Goal: Task Accomplishment & Management: Complete application form

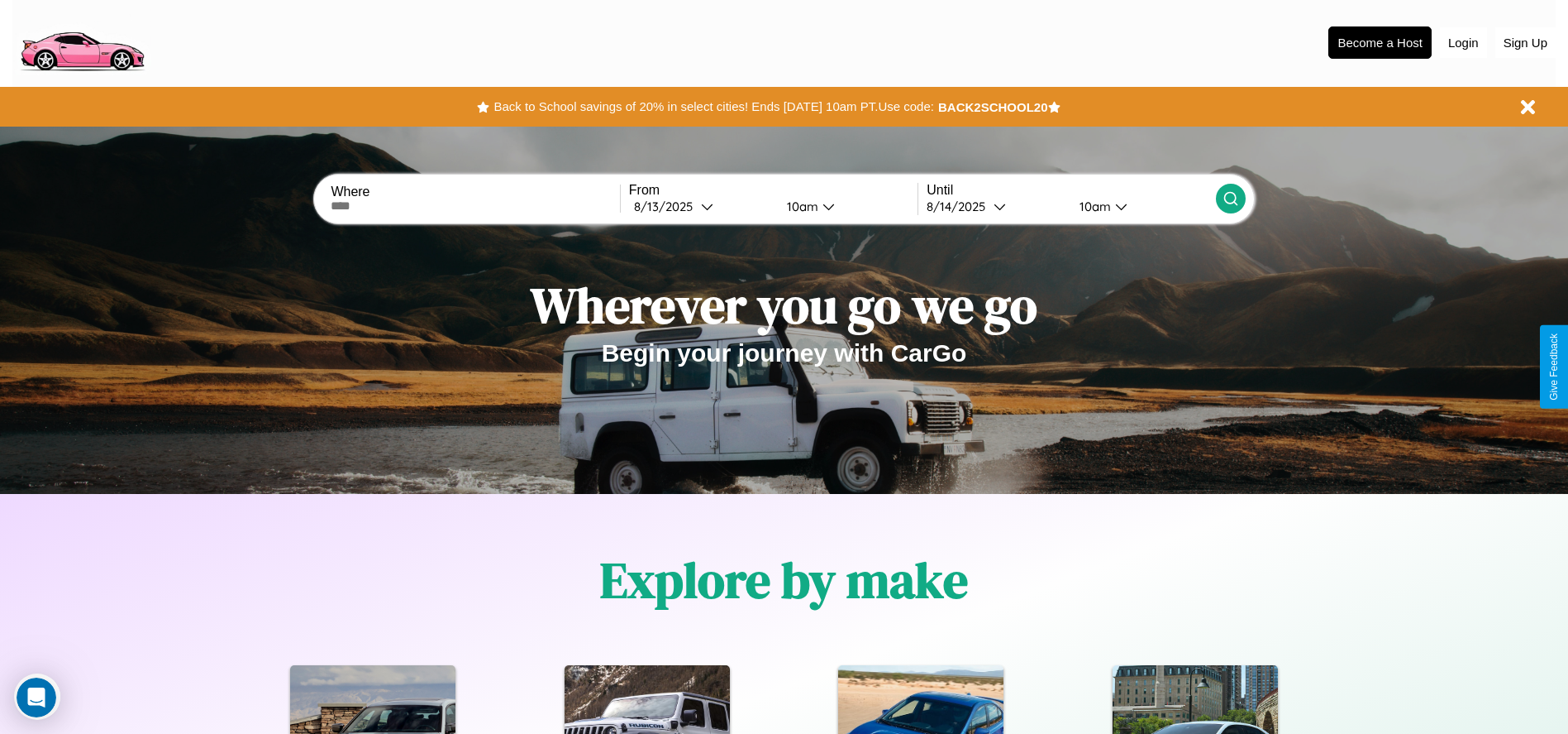
scroll to position [343, 0]
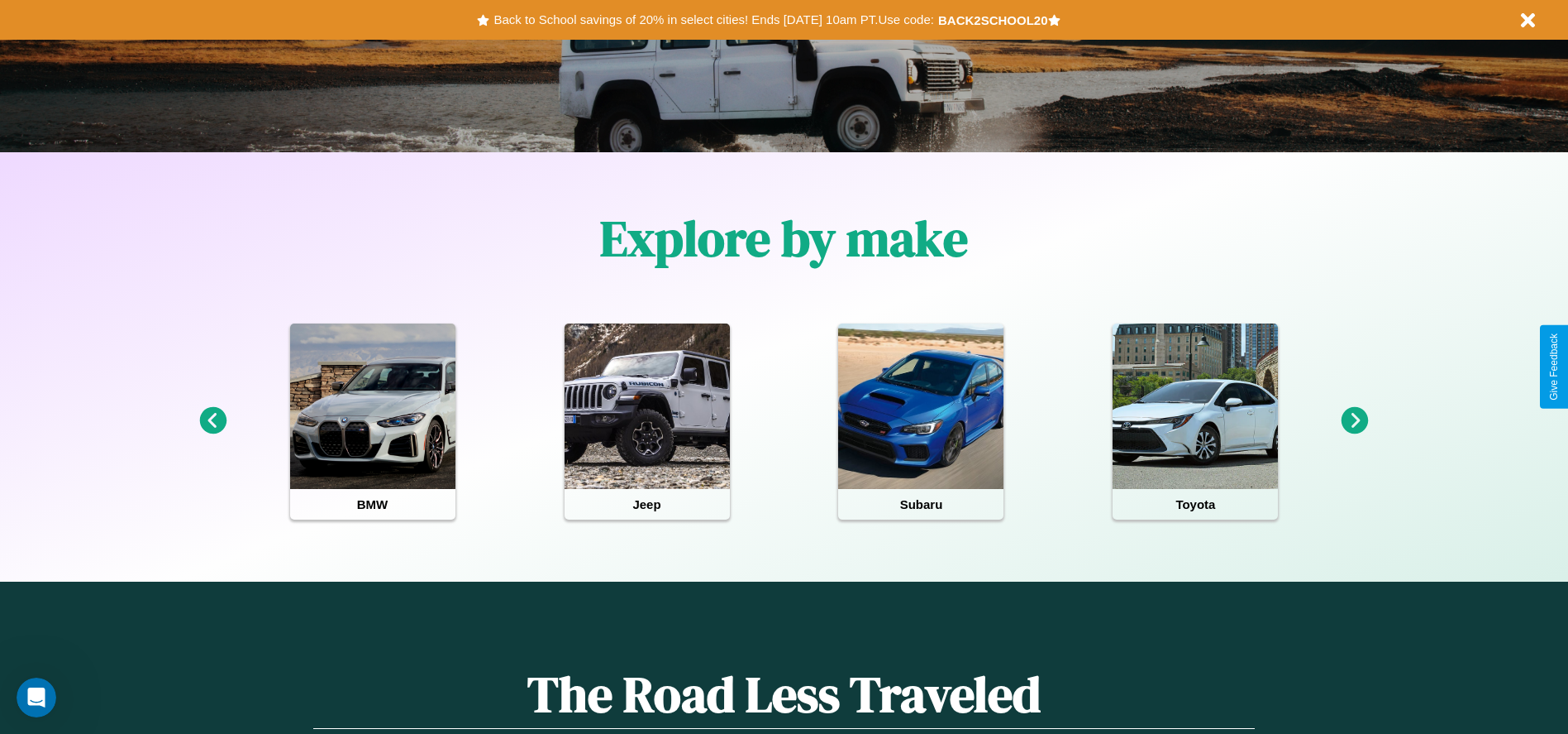
click at [1354, 421] on icon at bounding box center [1355, 420] width 27 height 27
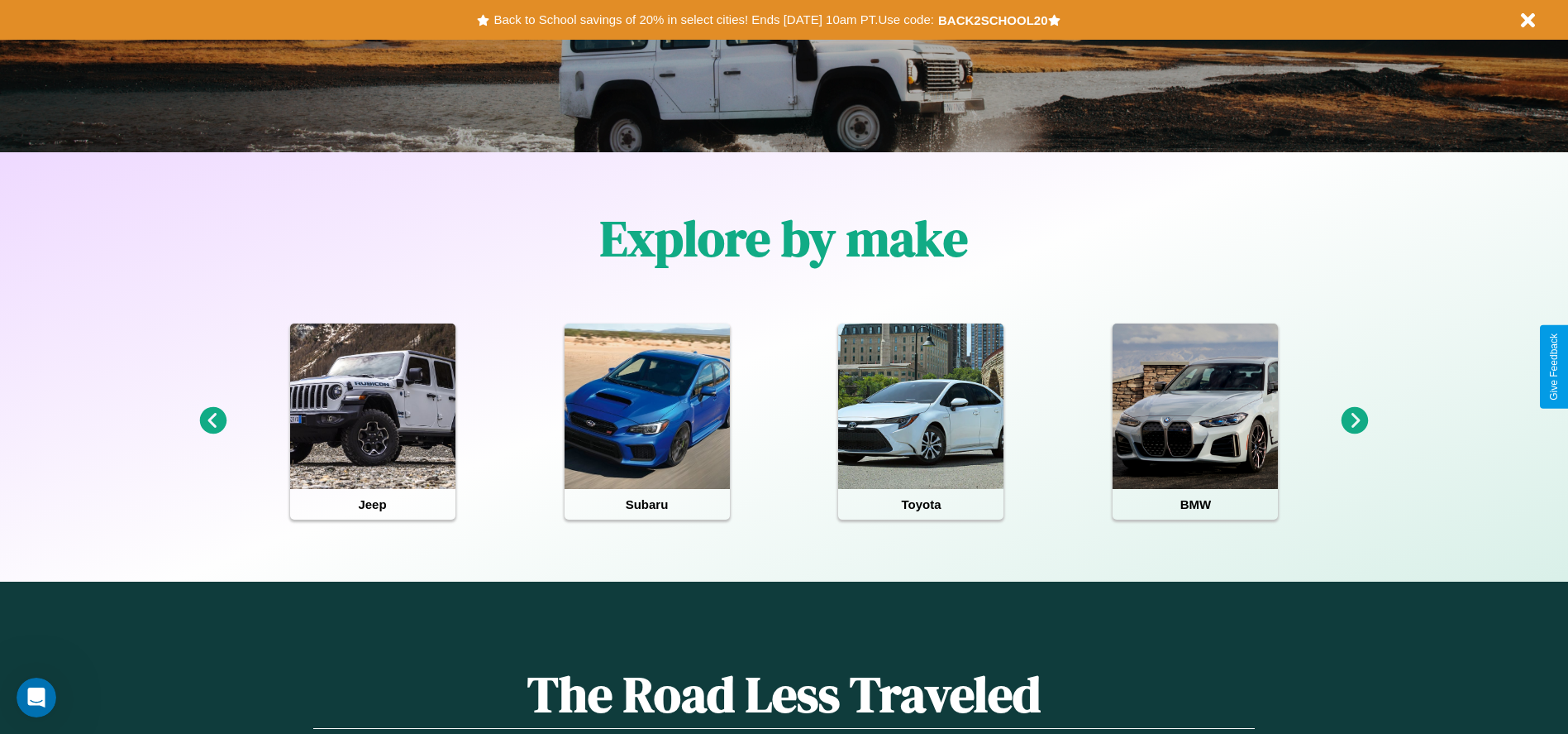
click at [1354, 421] on icon at bounding box center [1355, 420] width 27 height 27
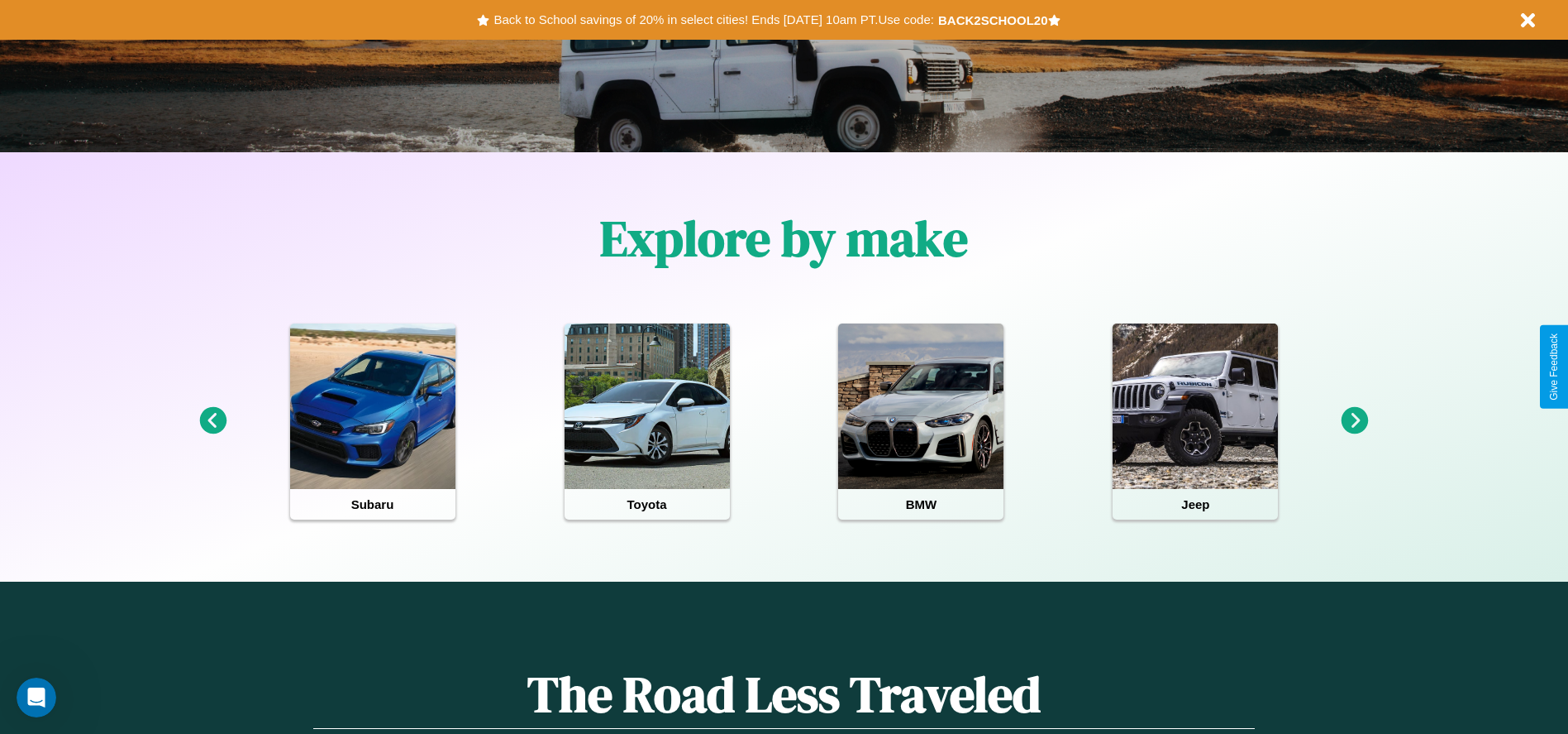
click at [213, 421] on icon at bounding box center [213, 420] width 27 height 27
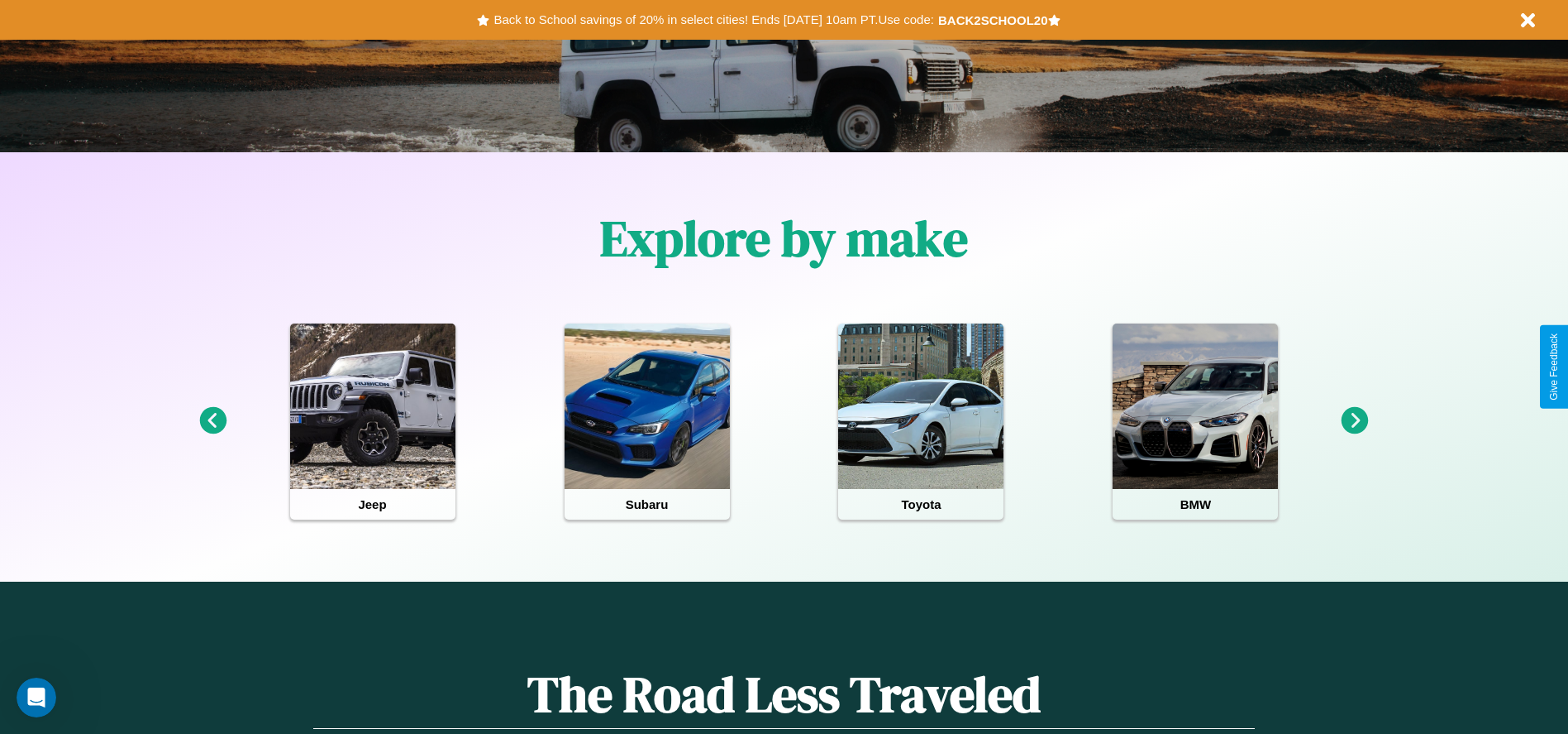
click at [1354, 421] on icon at bounding box center [1355, 420] width 27 height 27
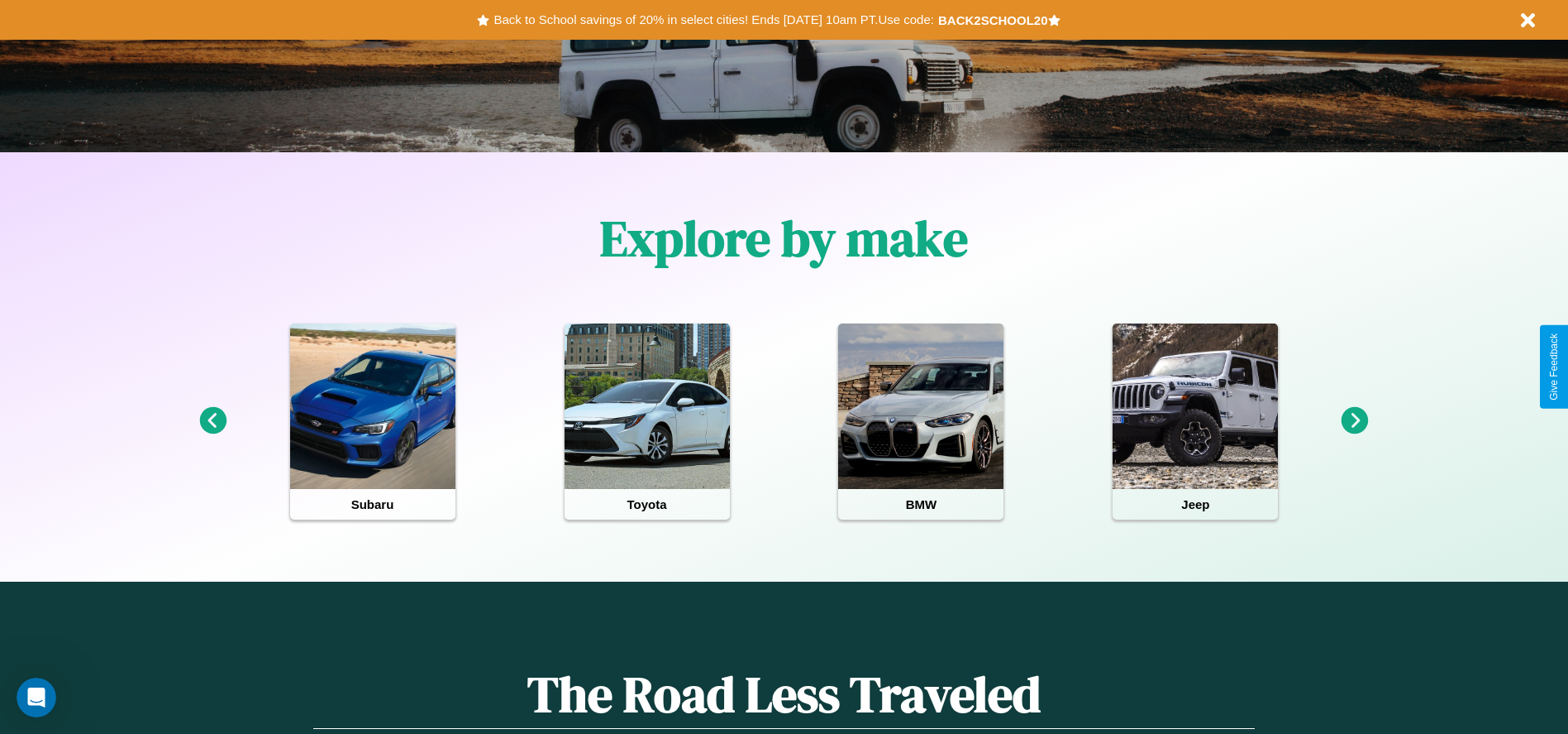
click at [213, 421] on icon at bounding box center [213, 420] width 27 height 27
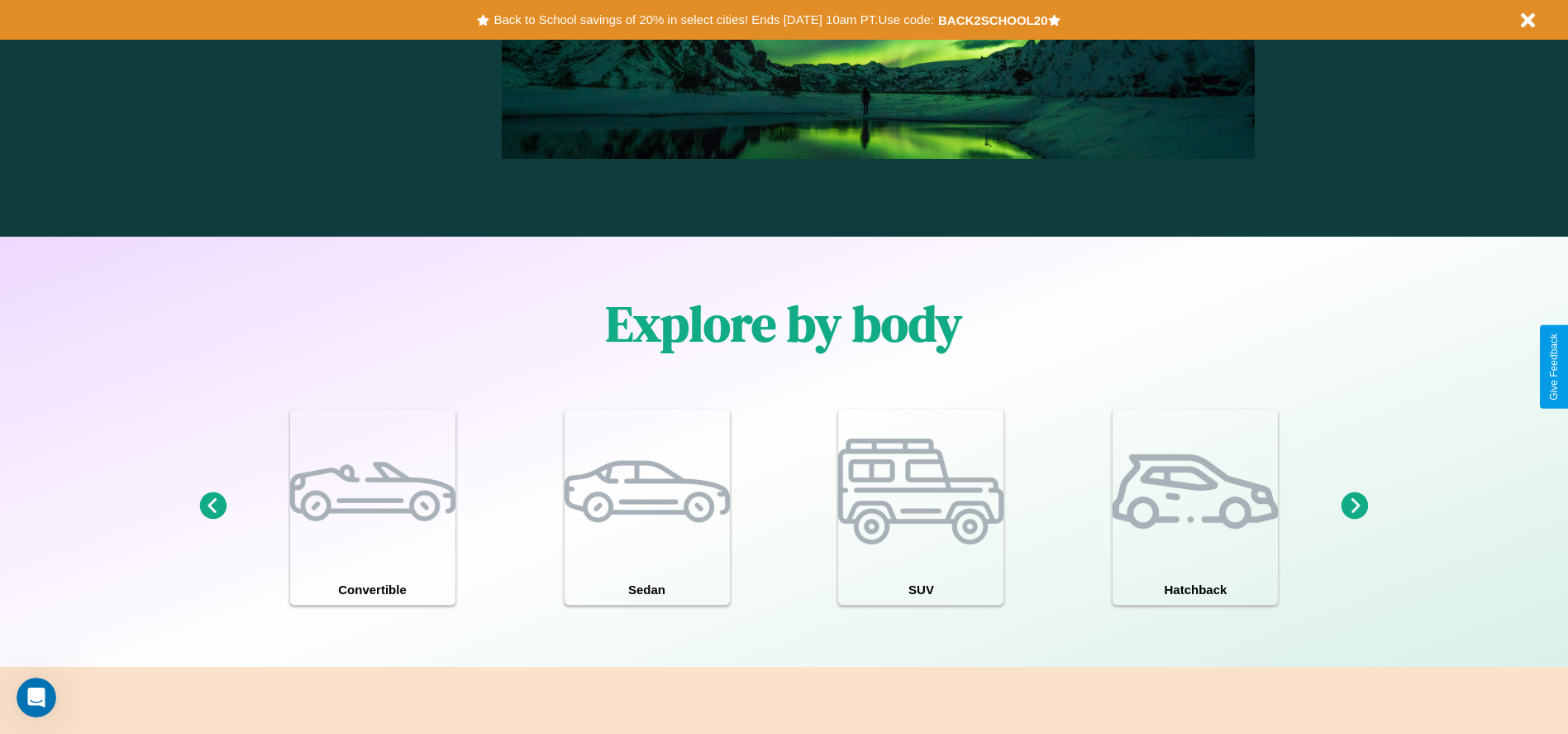
scroll to position [2373, 0]
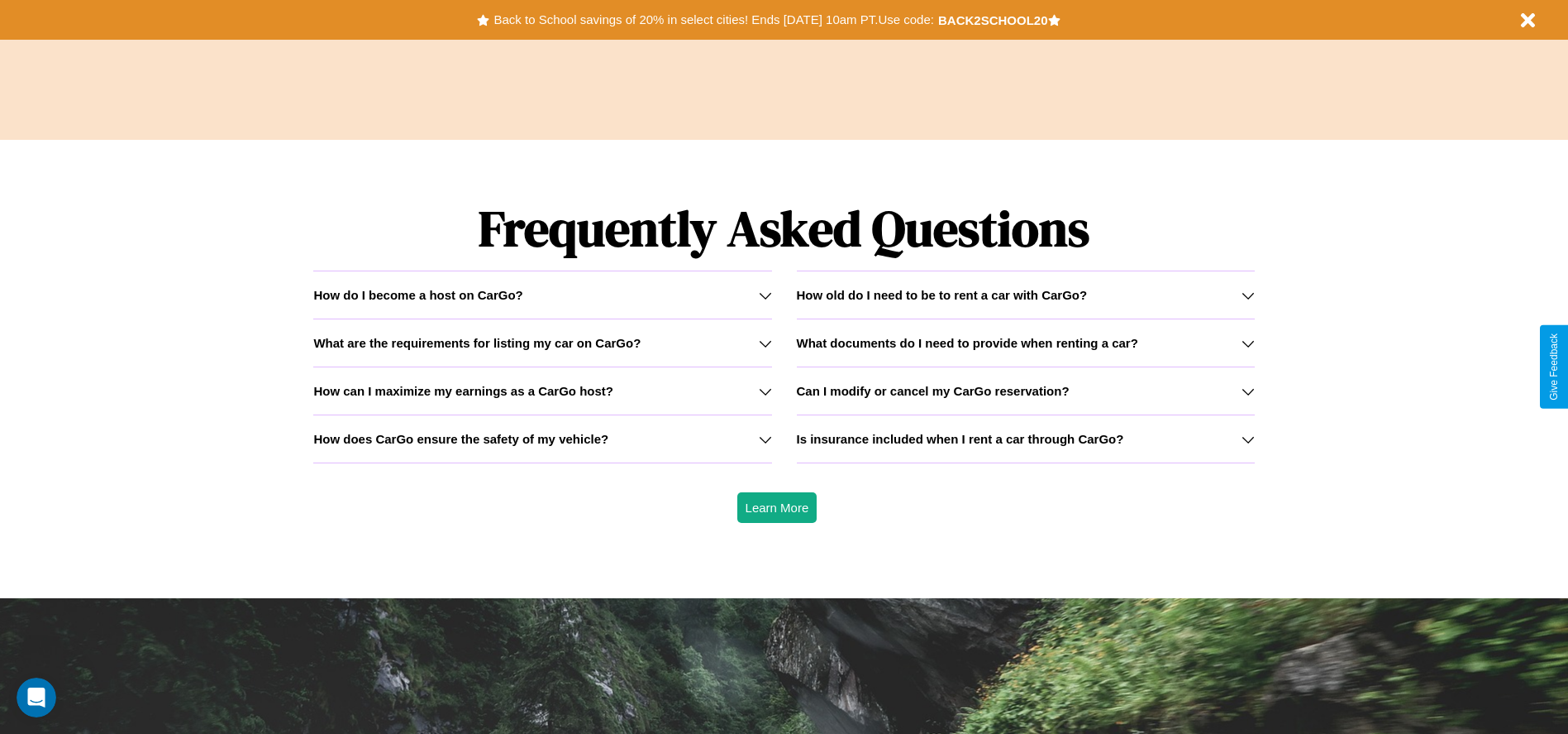
click at [765, 390] on icon at bounding box center [766, 391] width 14 height 14
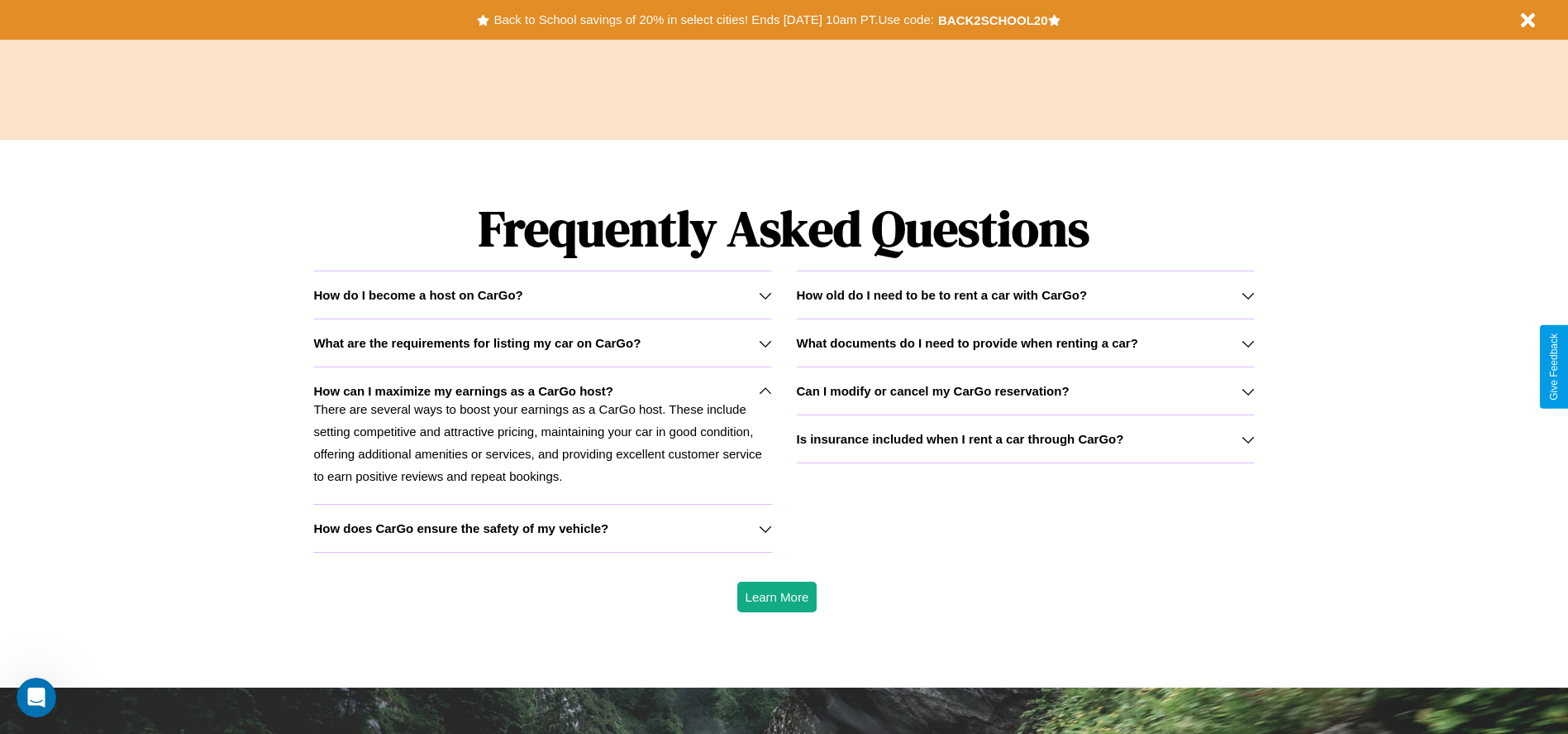
click at [1025, 438] on h3 "Is insurance included when I rent a car through CarGo?" at bounding box center [961, 439] width 327 height 14
click at [1025, 342] on h3 "What documents do I need to provide when renting a car?" at bounding box center [968, 343] width 342 height 14
click at [1248, 342] on icon at bounding box center [1249, 344] width 14 height 14
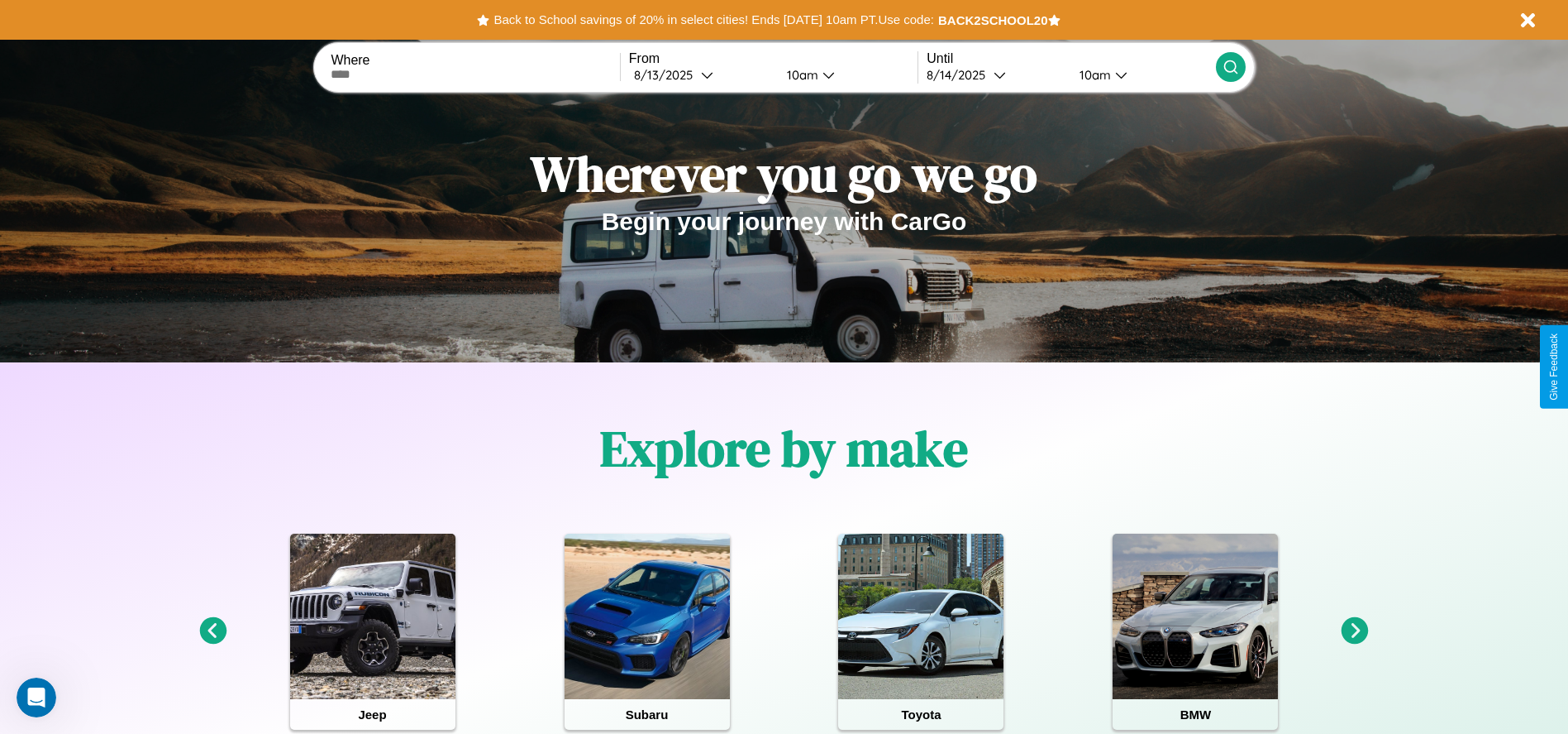
scroll to position [0, 0]
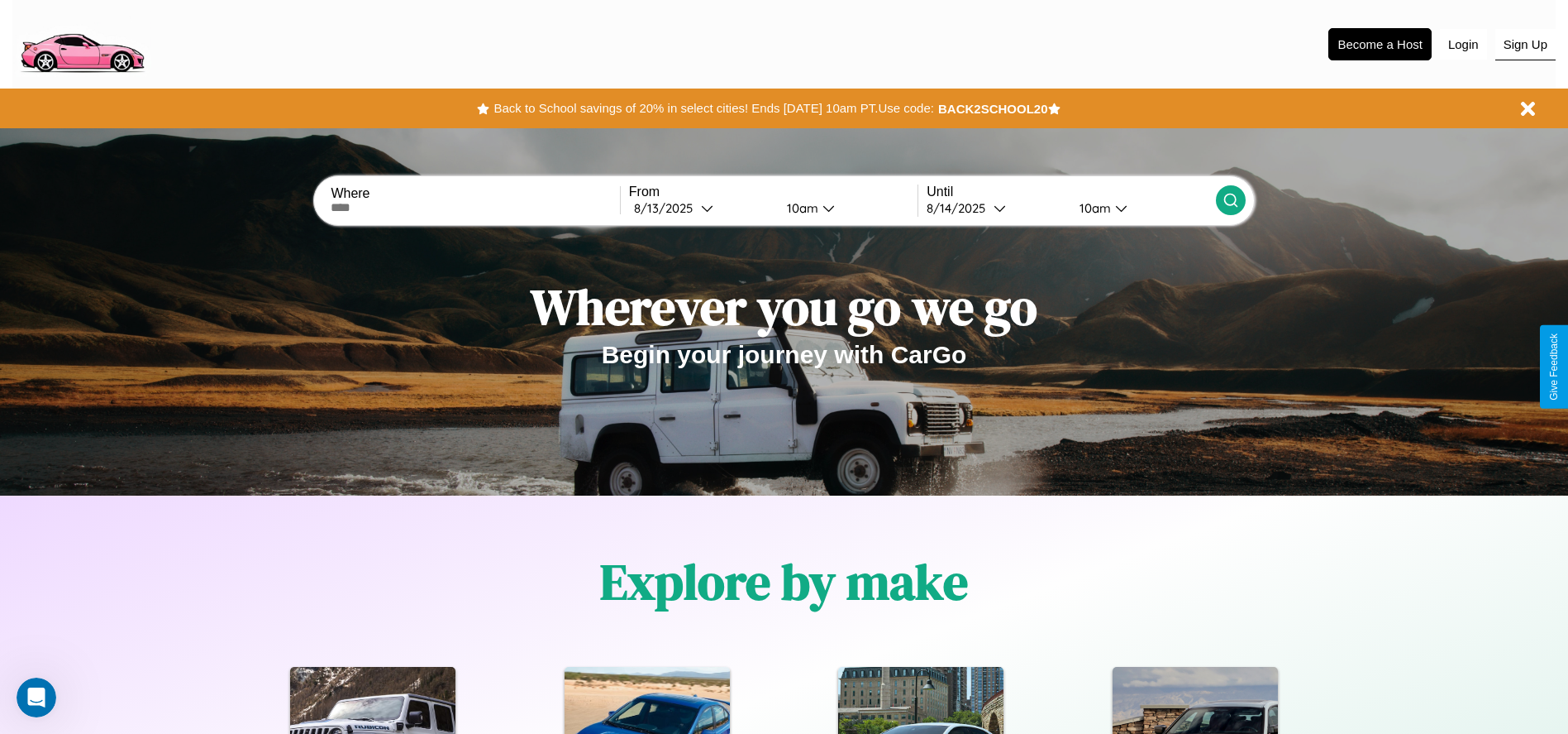
click at [1525, 44] on button "Sign Up" at bounding box center [1526, 45] width 61 height 31
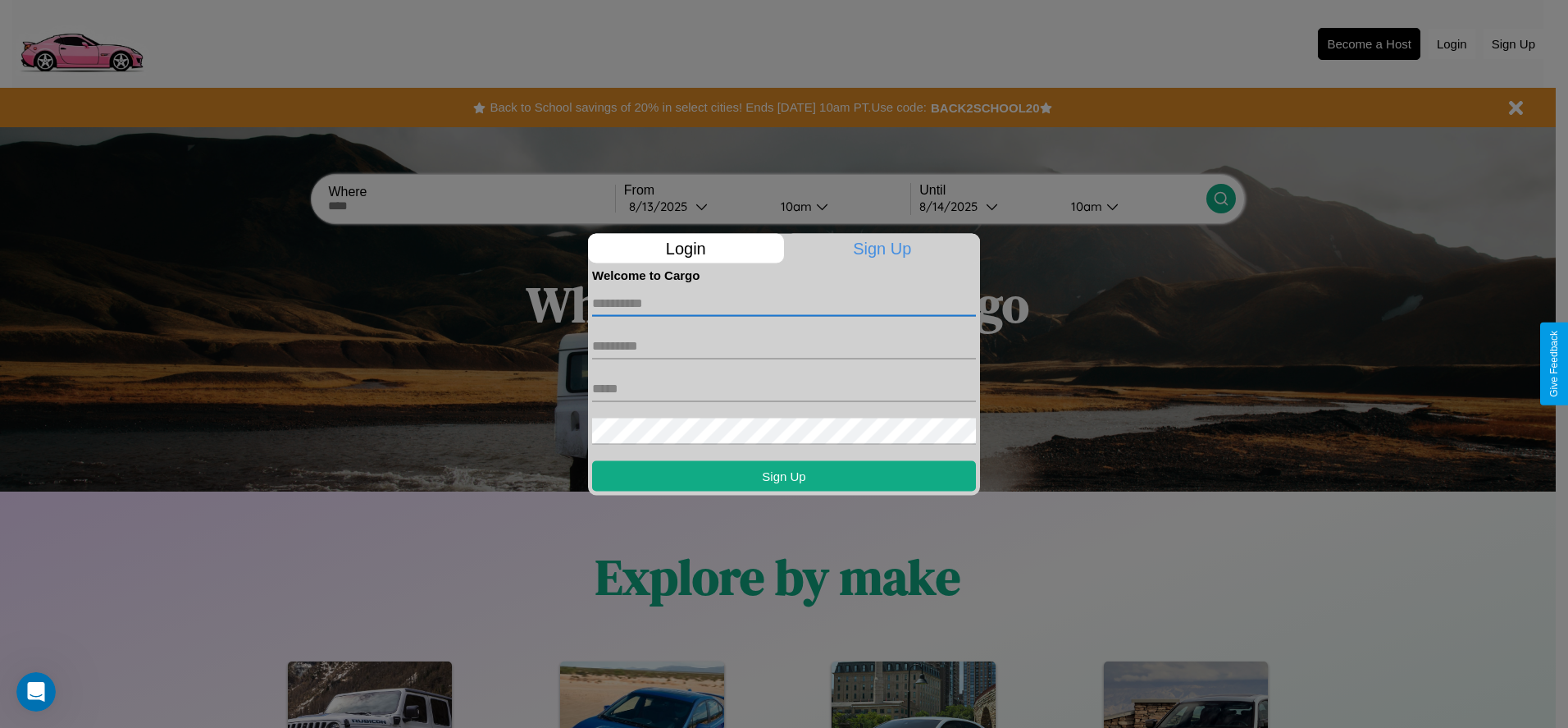
click at [784, 302] on input "text" at bounding box center [783, 302] width 384 height 26
type input "****"
click at [784, 345] on input "text" at bounding box center [783, 345] width 384 height 26
type input "*****"
click at [784, 388] on input "text" at bounding box center [783, 388] width 384 height 26
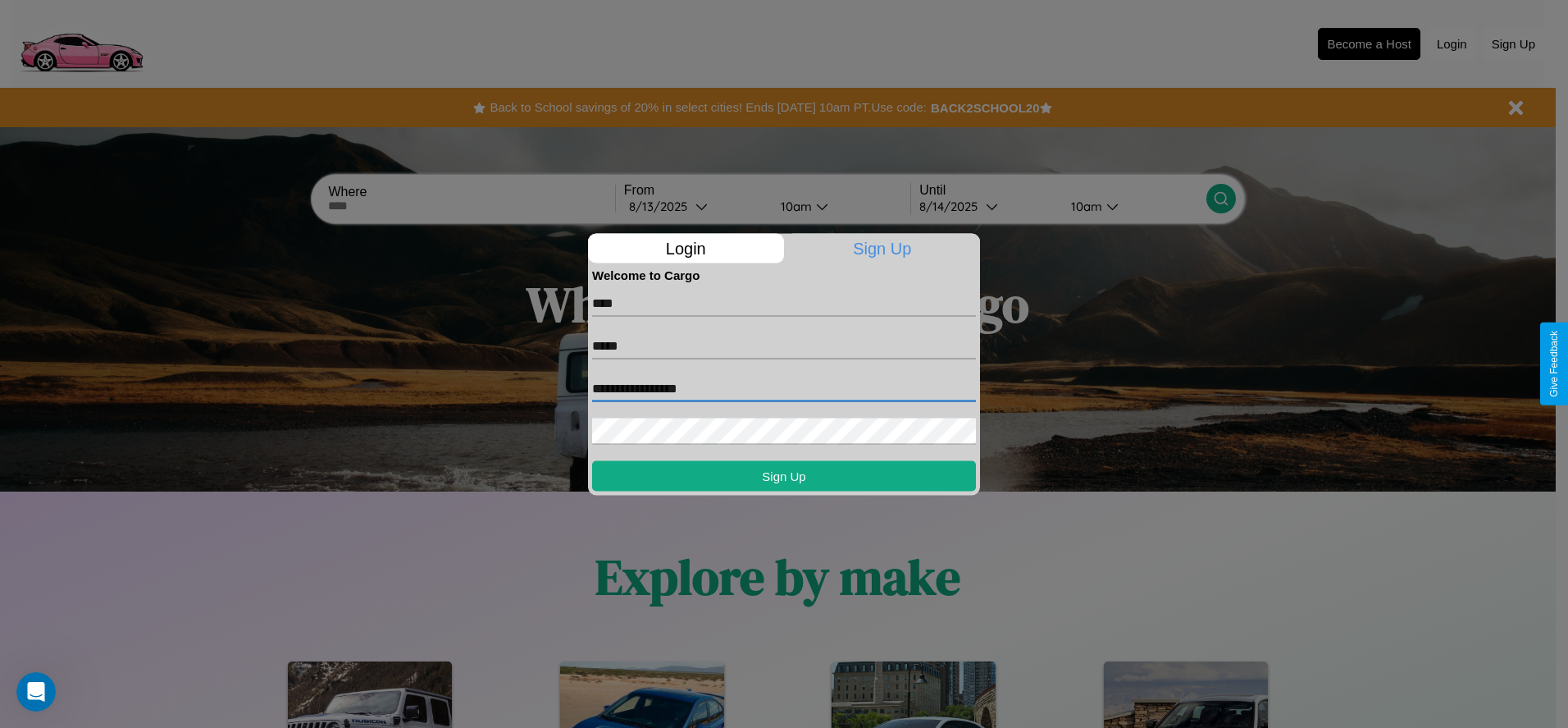
type input "**********"
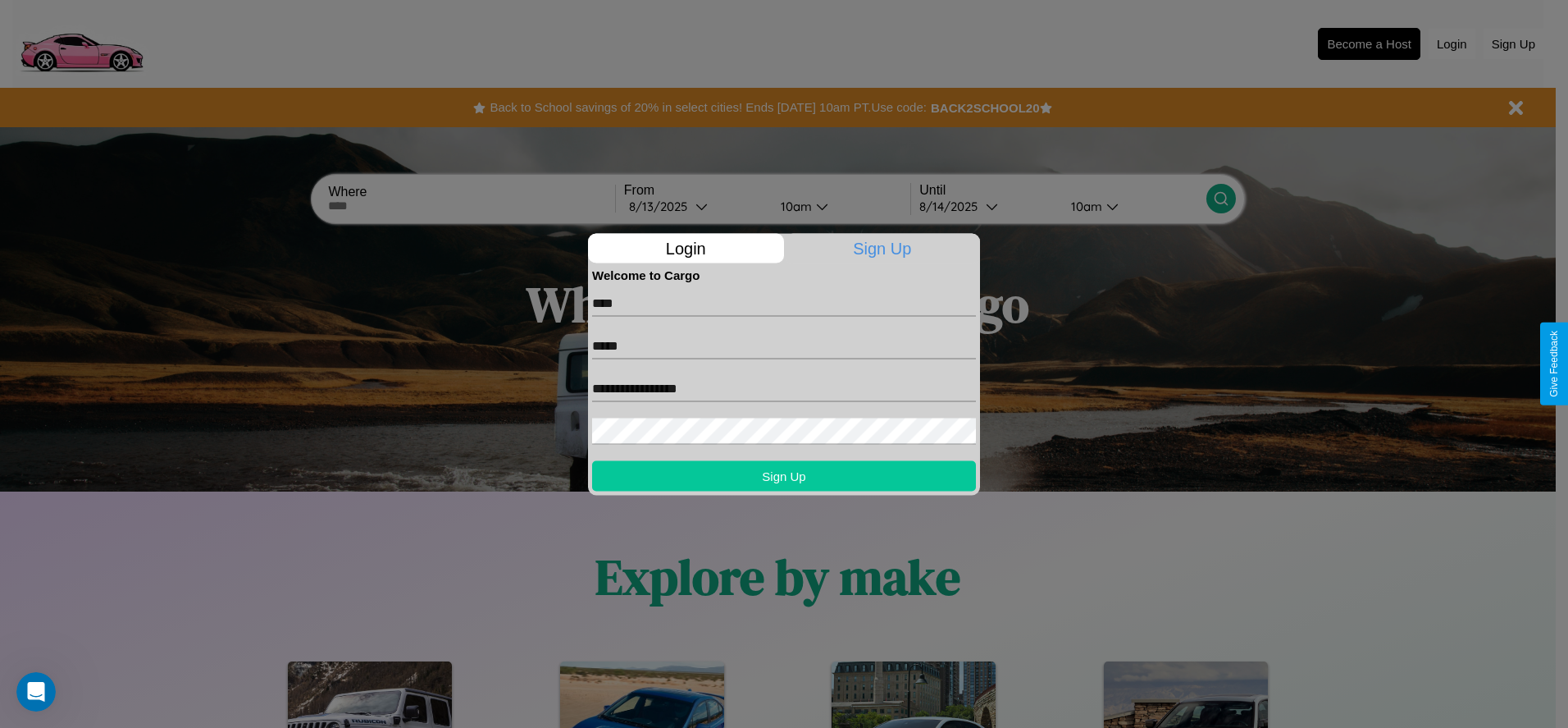
click at [784, 475] on button "Sign Up" at bounding box center [783, 475] width 384 height 30
